Goal: Task Accomplishment & Management: Manage account settings

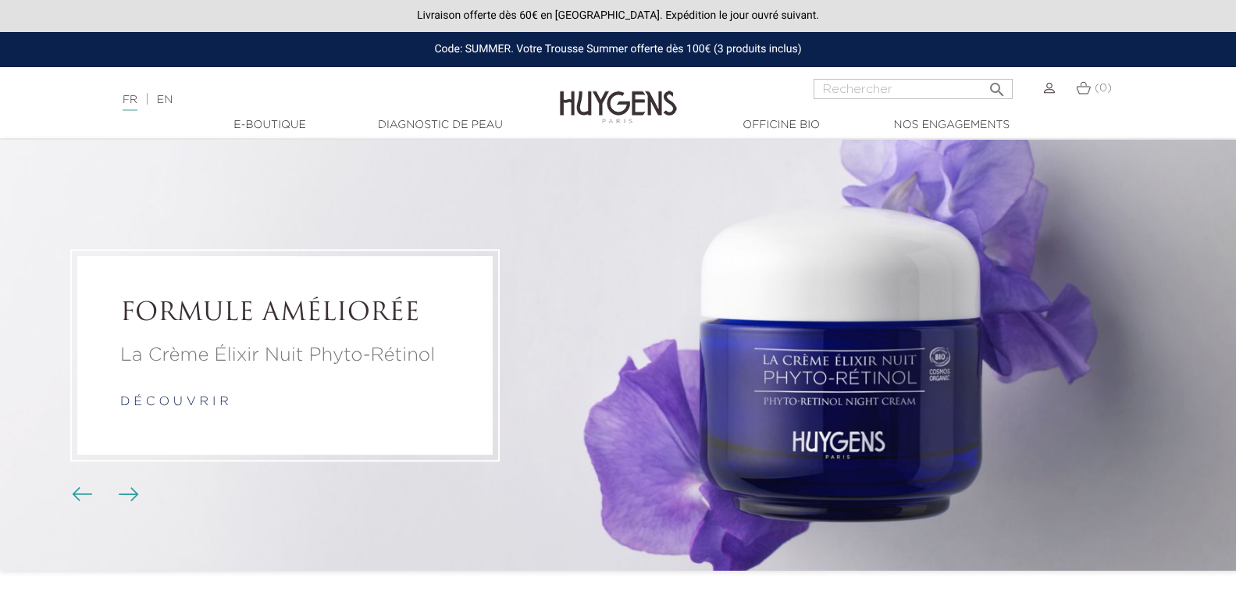
click at [1046, 89] on img at bounding box center [1049, 88] width 11 height 11
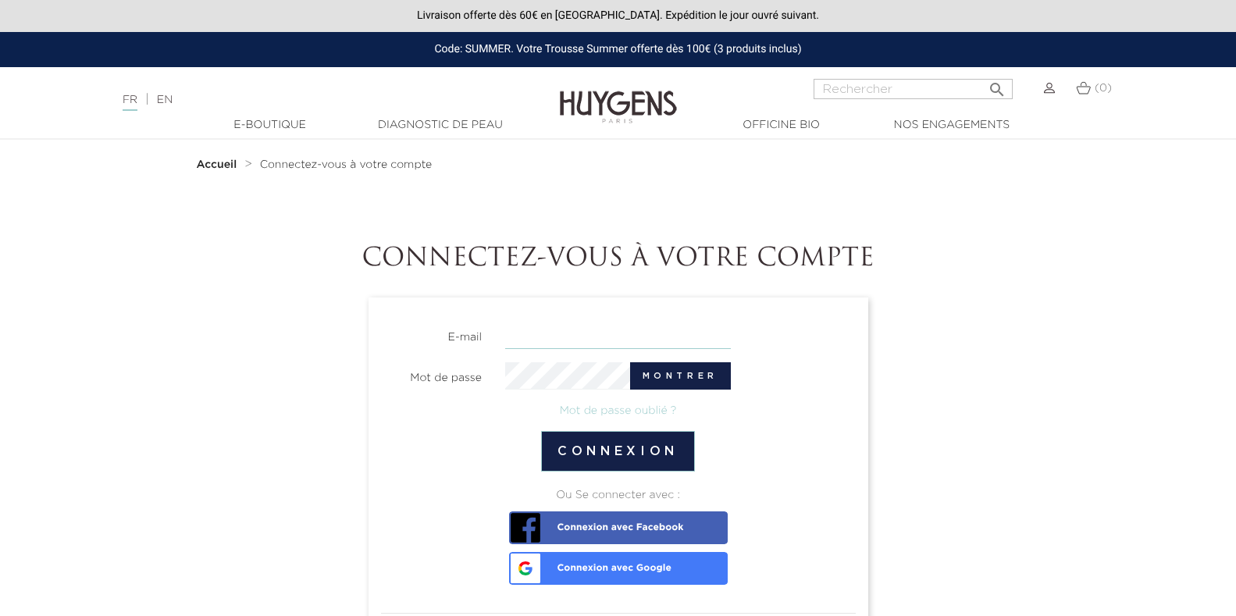
click at [571, 337] on input "email" at bounding box center [618, 335] width 226 height 27
type input "jocelyne.lepyquintin@sfr.fr"
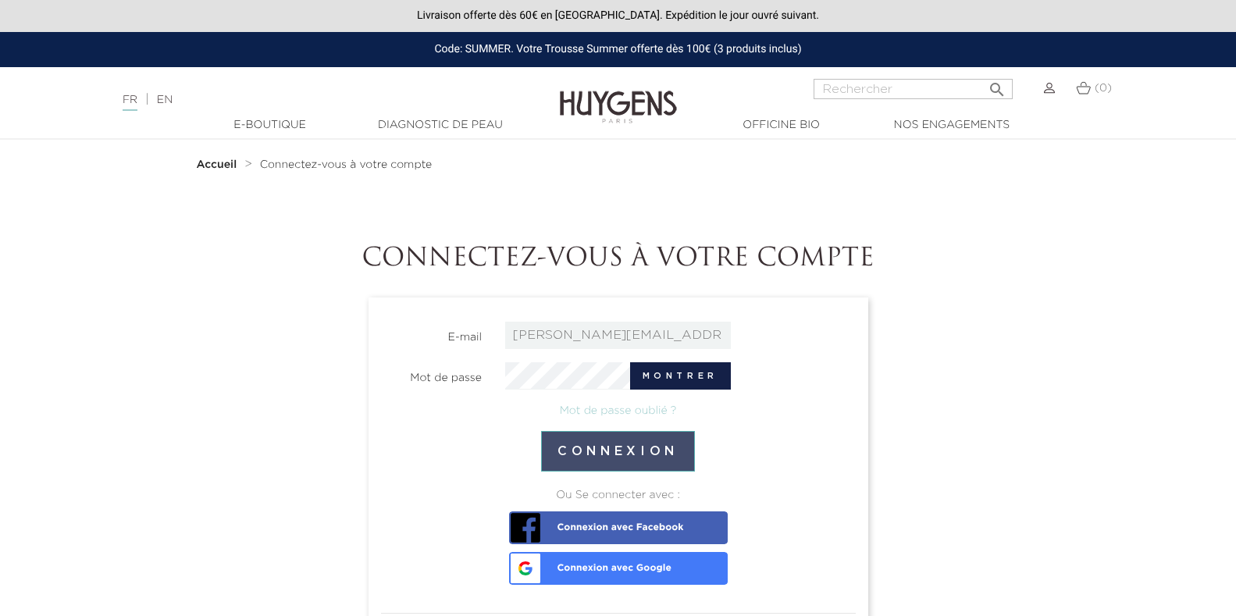
click at [644, 449] on button "Connexion" at bounding box center [618, 451] width 154 height 41
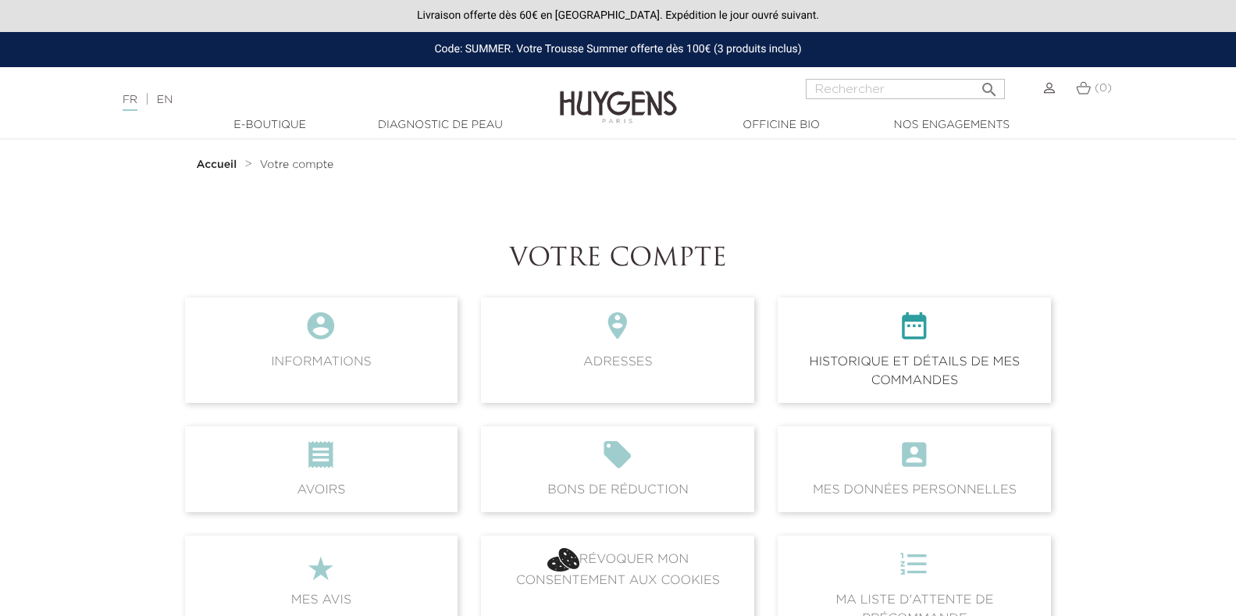
click at [939, 365] on span " Historique et détails de mes commandes" at bounding box center [914, 350] width 273 height 105
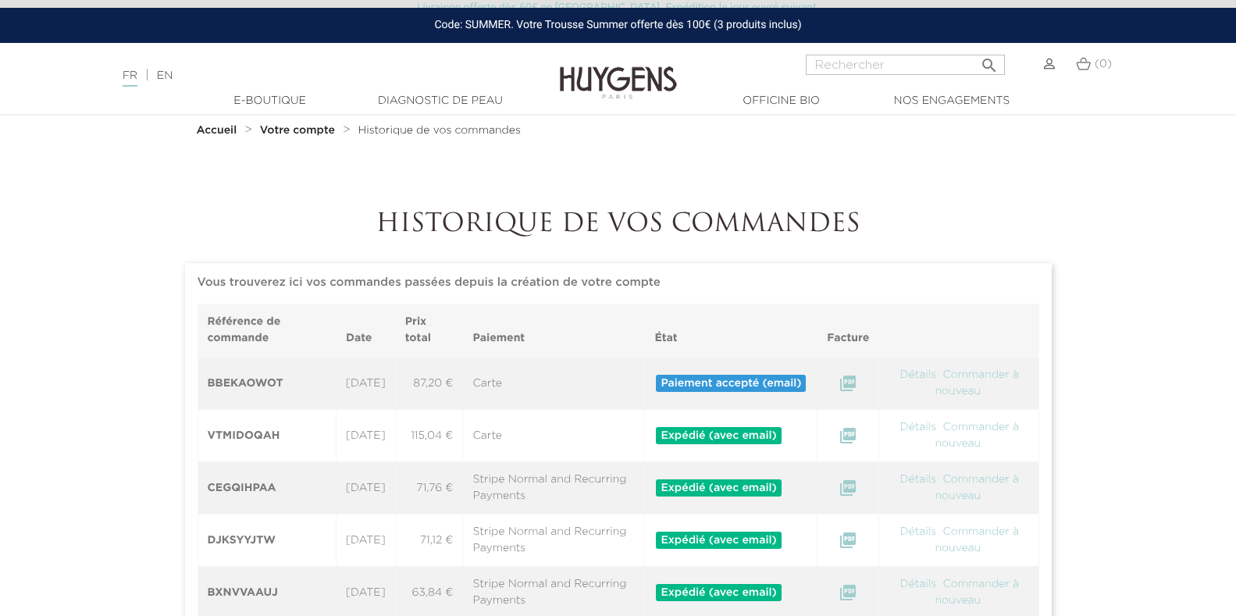
scroll to position [52, 0]
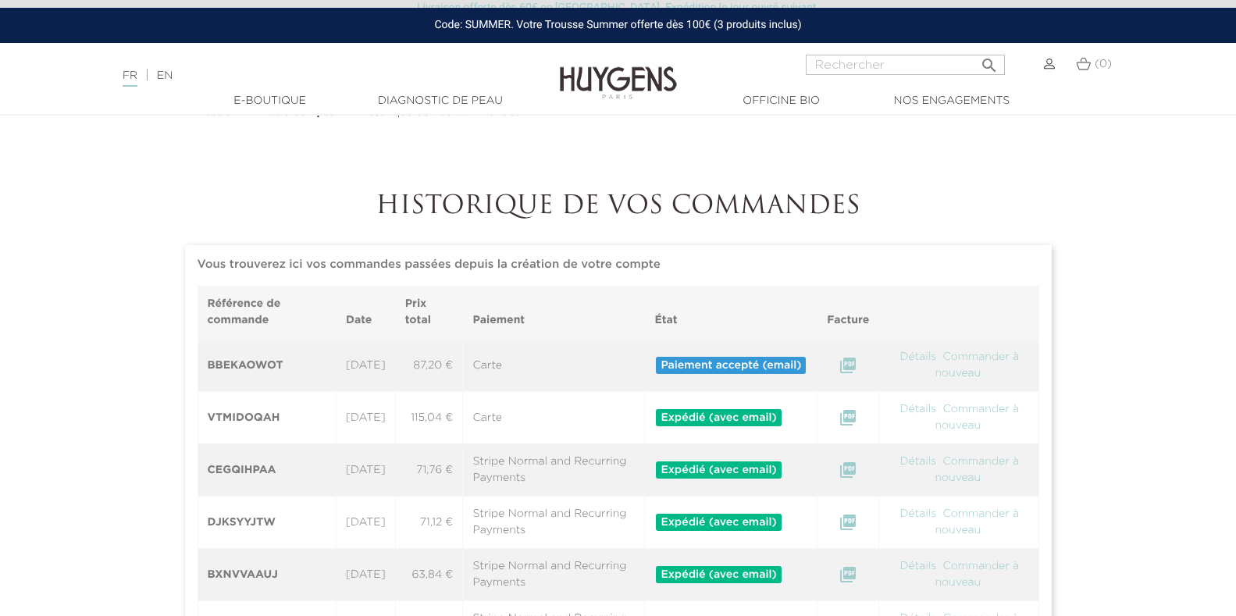
click at [1054, 68] on img at bounding box center [1049, 64] width 11 height 11
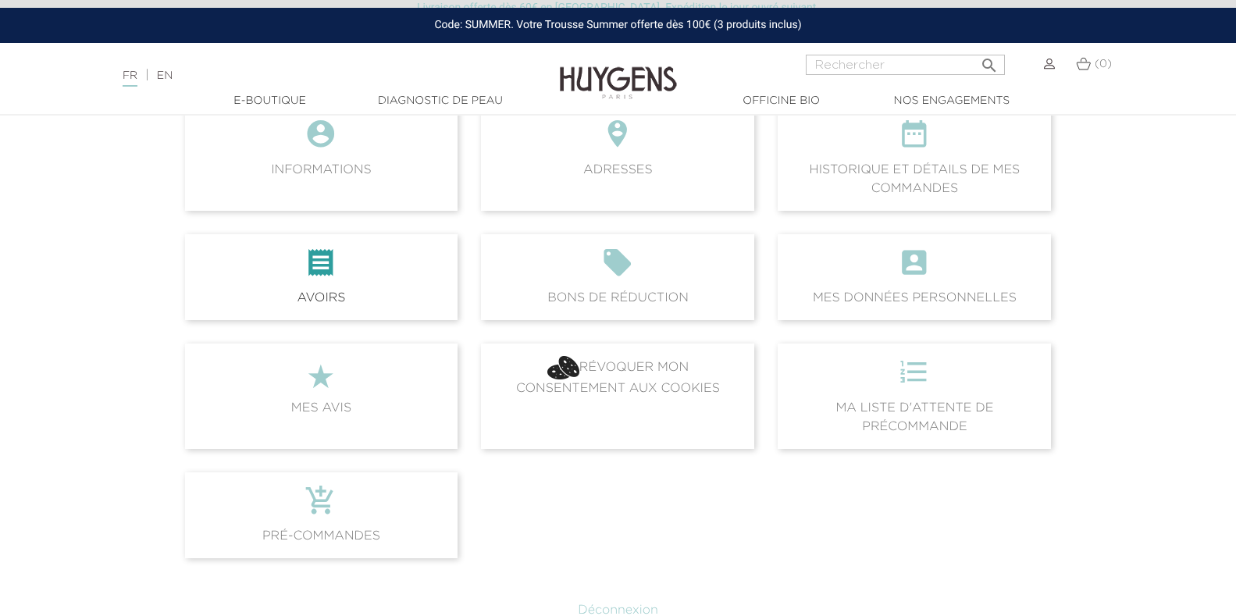
scroll to position [156, 0]
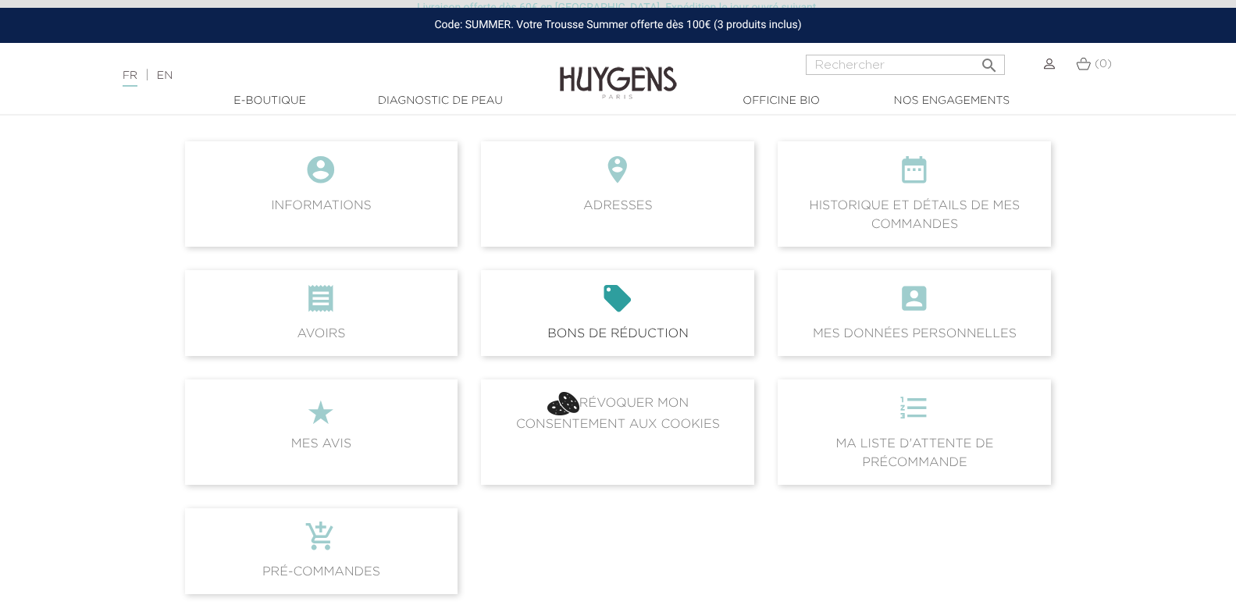
click at [656, 293] on icon "" at bounding box center [617, 304] width 248 height 42
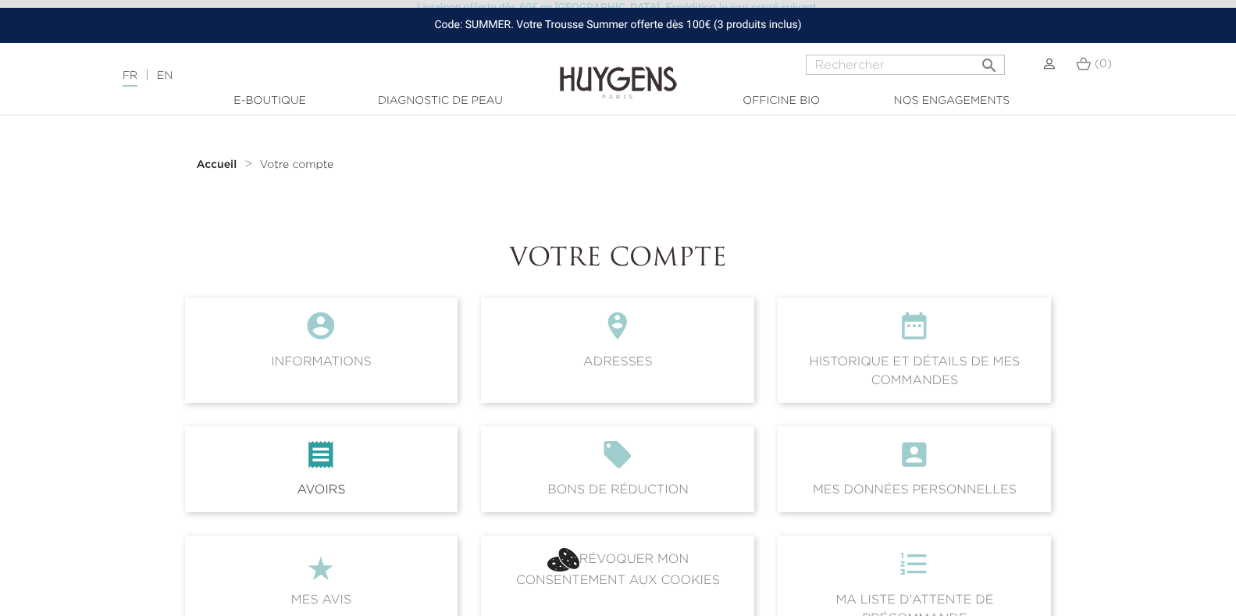
scroll to position [156, 0]
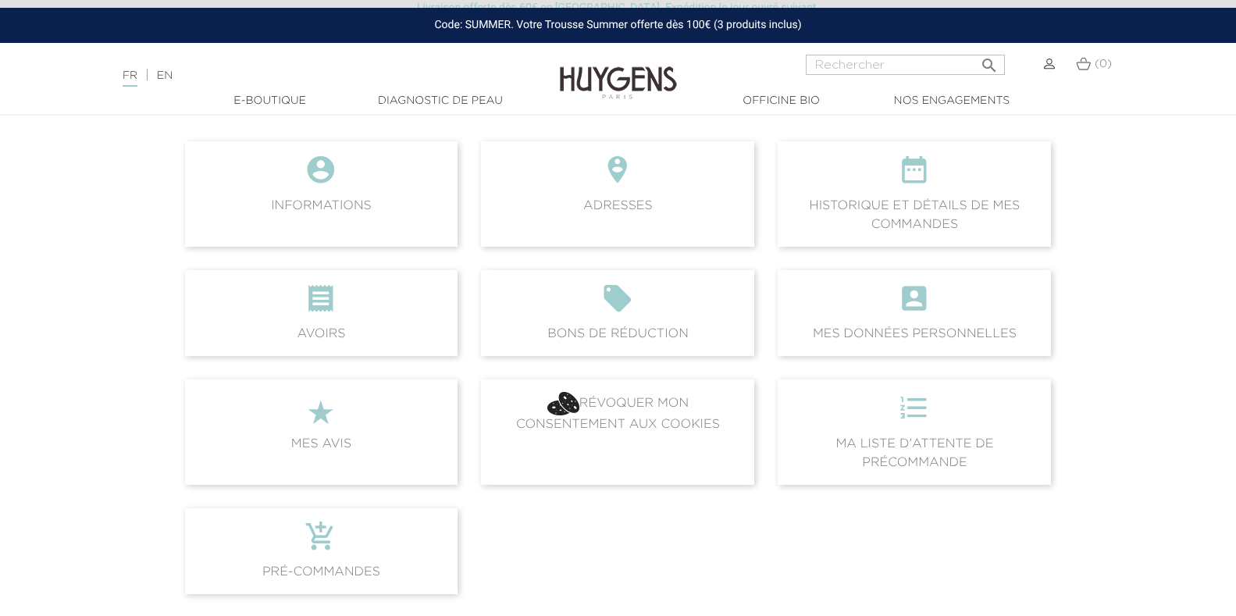
click at [1049, 65] on img at bounding box center [1049, 64] width 11 height 11
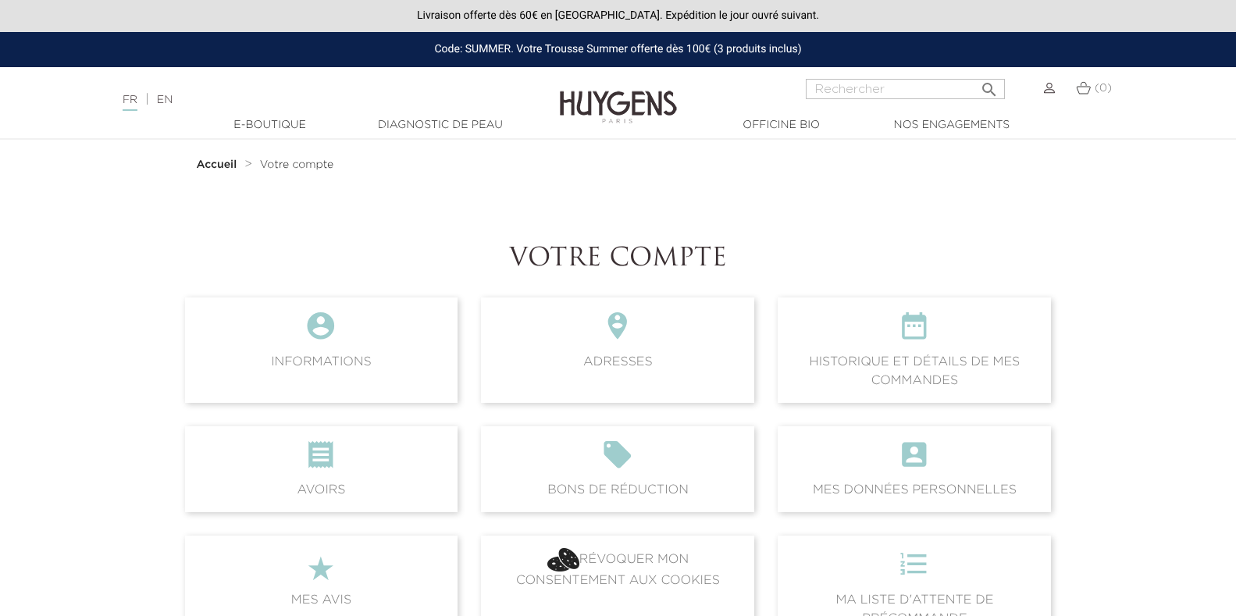
click at [1046, 93] on img at bounding box center [1049, 88] width 11 height 11
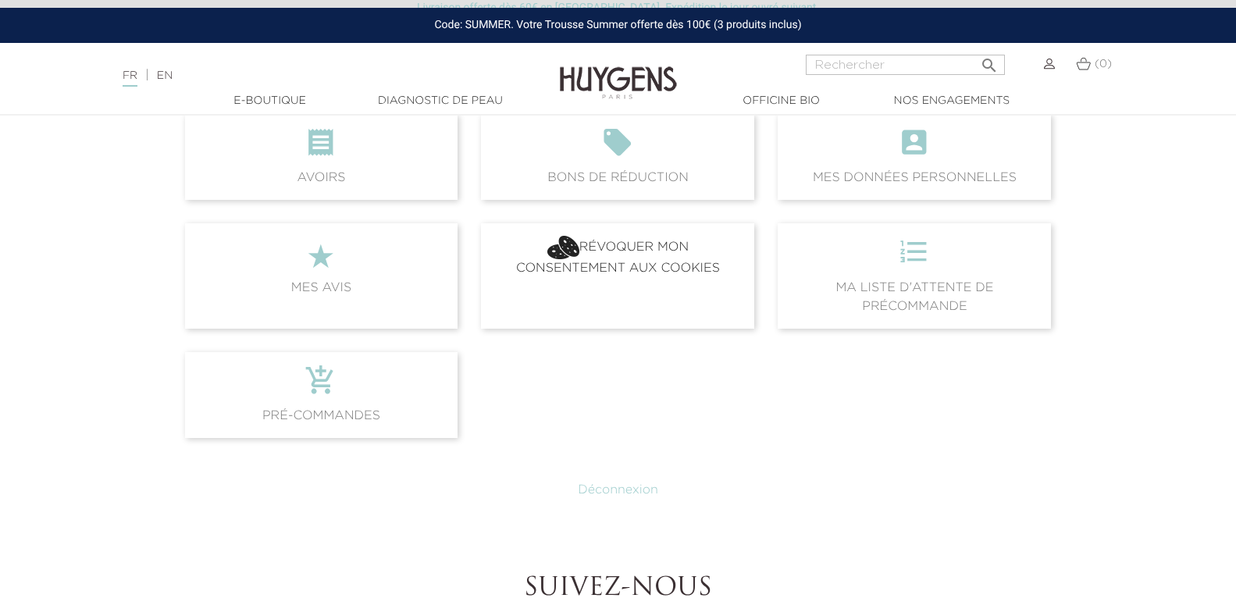
scroll to position [625, 0]
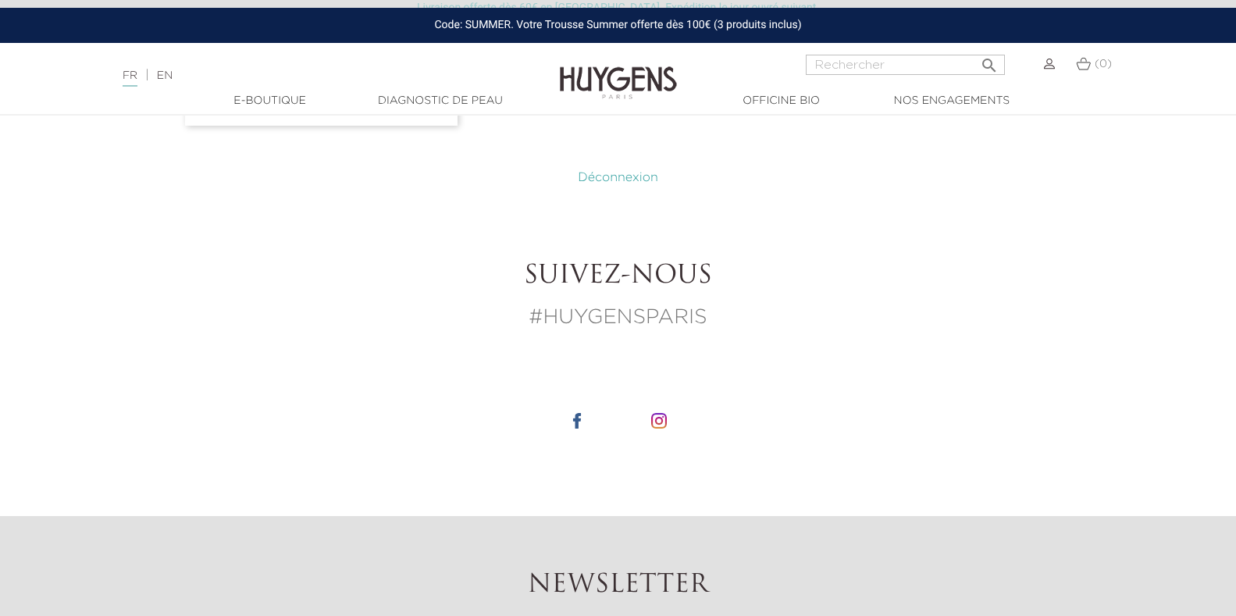
click at [653, 180] on link "Déconnexion" at bounding box center [618, 178] width 80 height 12
